Goal: Complete application form

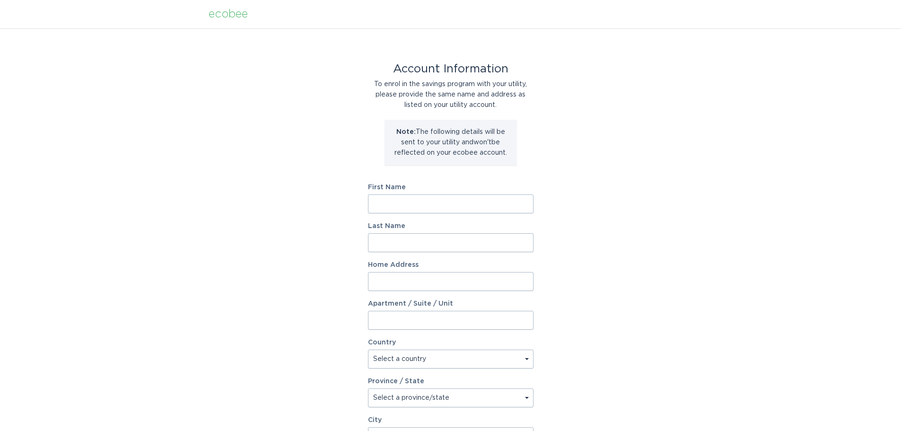
click at [409, 202] on input "First Name" at bounding box center [451, 203] width 166 height 19
type input "[PERSON_NAME]"
type input "[GEOGRAPHIC_DATA]"
type input "18 Silver Ln"
select select "US"
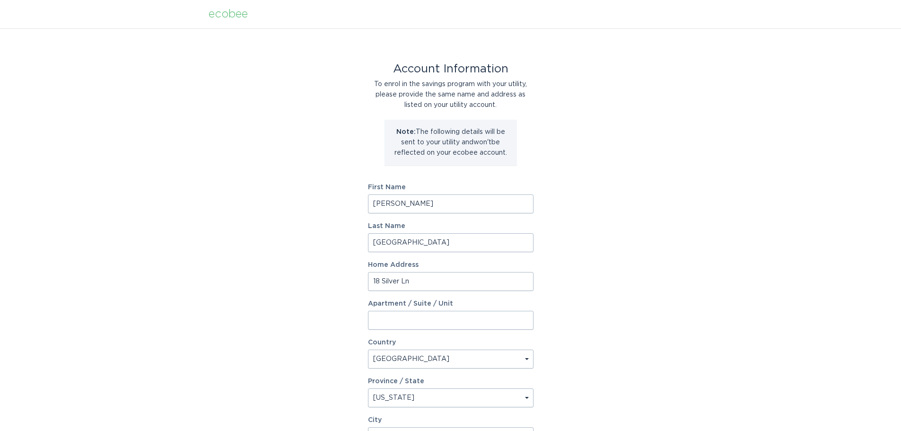
select select "NH"
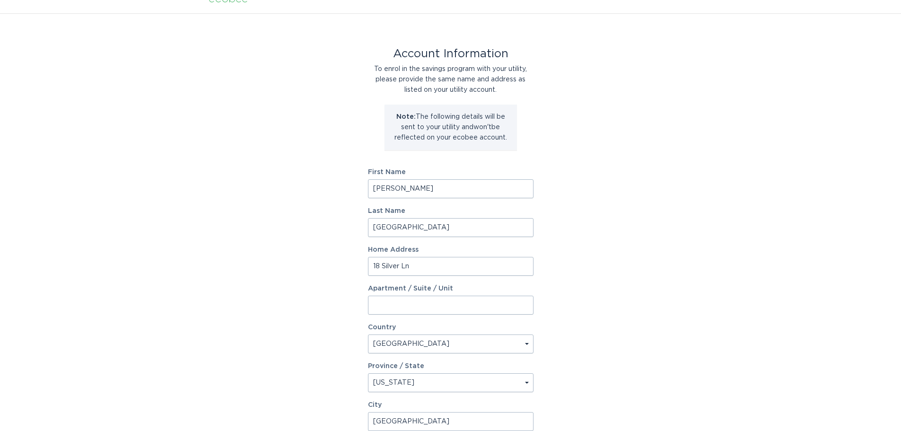
type input "[GEOGRAPHIC_DATA]"
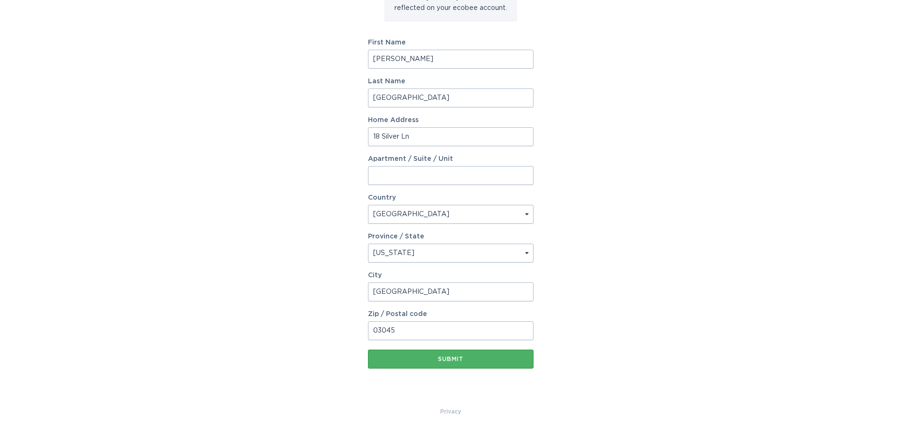
type input "03045"
click at [398, 354] on button "Submit" at bounding box center [451, 359] width 166 height 19
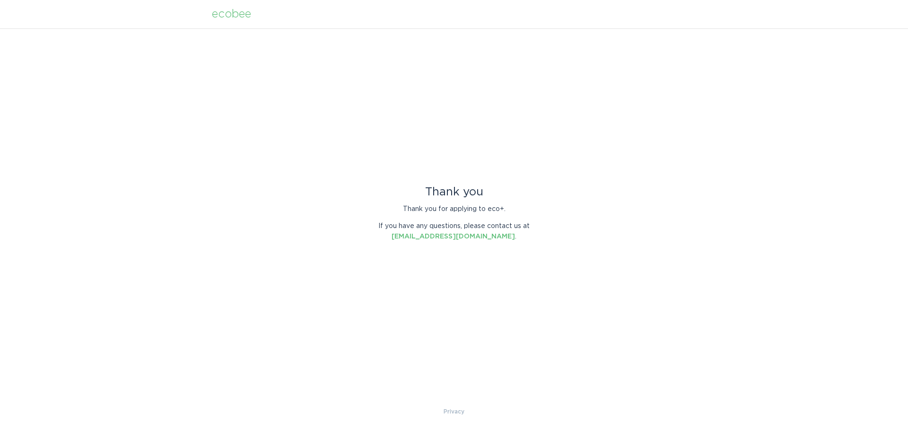
click at [783, 430] on div at bounding box center [454, 431] width 908 height 0
click at [886, 430] on div at bounding box center [454, 431] width 908 height 0
